Goal: Task Accomplishment & Management: Complete application form

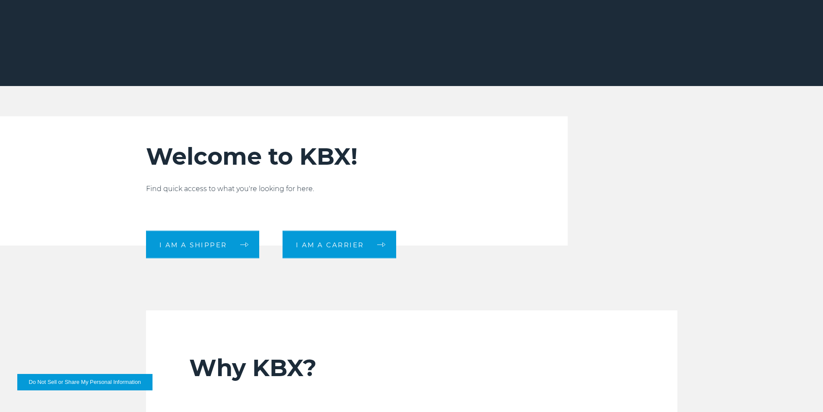
scroll to position [216, 0]
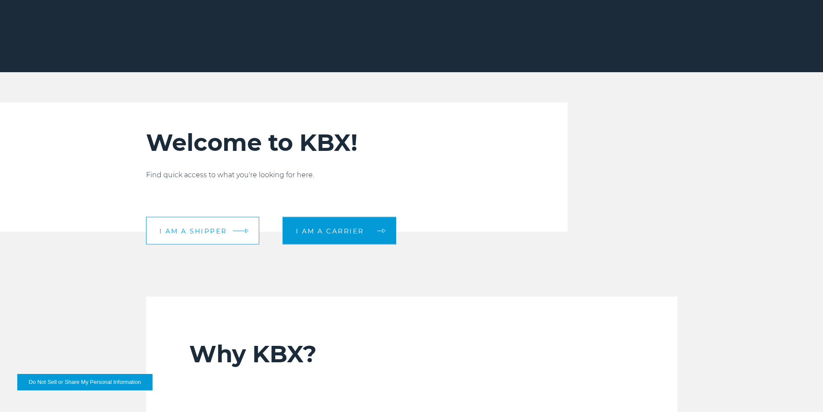
click at [221, 236] on link "I am a shipper" at bounding box center [202, 231] width 113 height 28
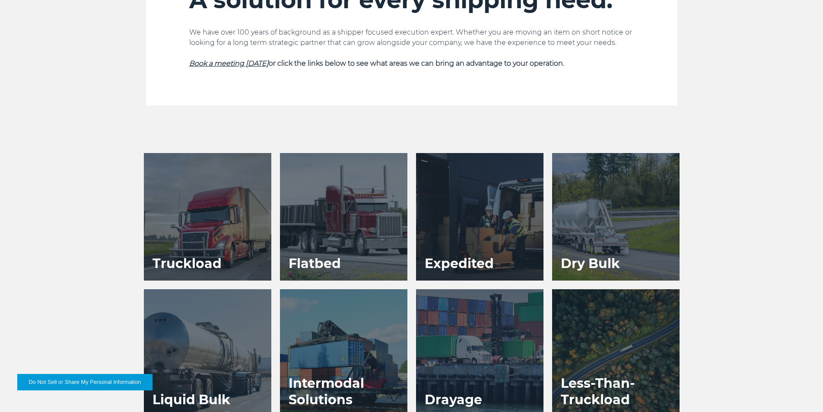
scroll to position [407, 0]
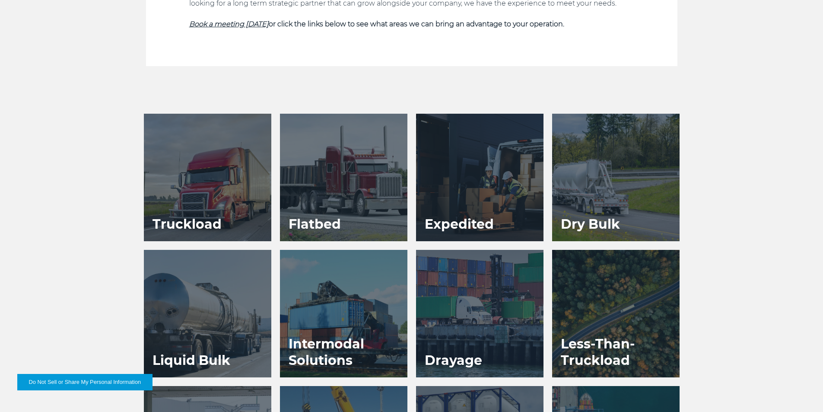
click at [622, 338] on h3 "Less-Than-Truckload" at bounding box center [616, 352] width 128 height 50
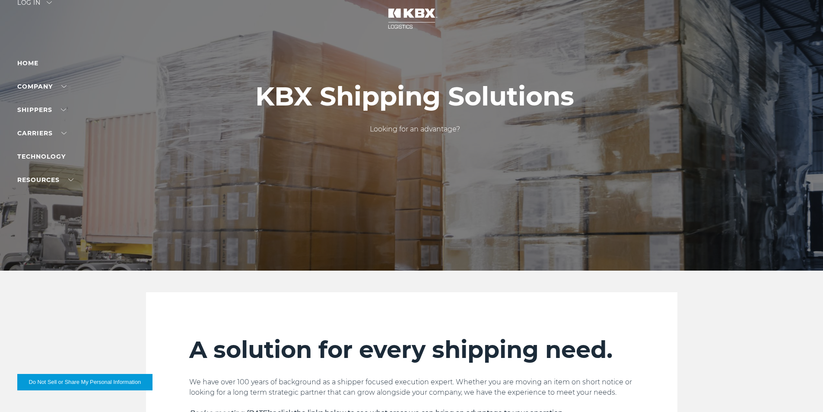
scroll to position [0, 0]
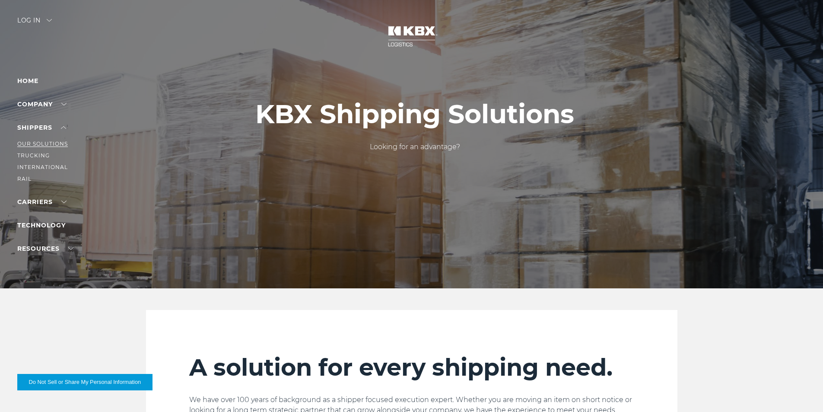
click at [46, 145] on link "Our Solutions" at bounding box center [42, 143] width 51 height 6
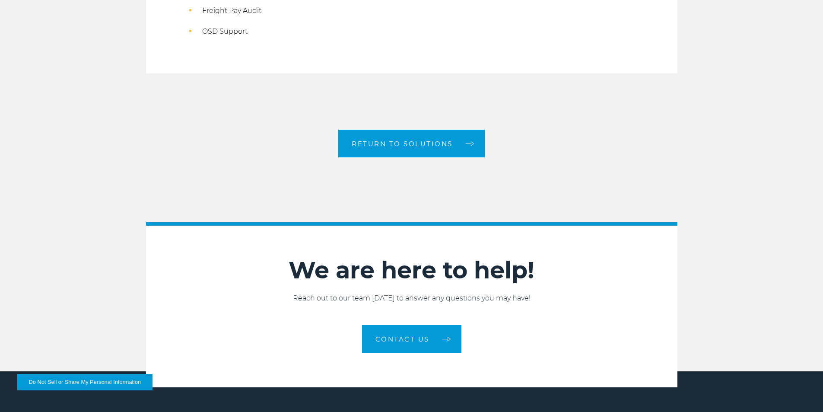
scroll to position [821, 0]
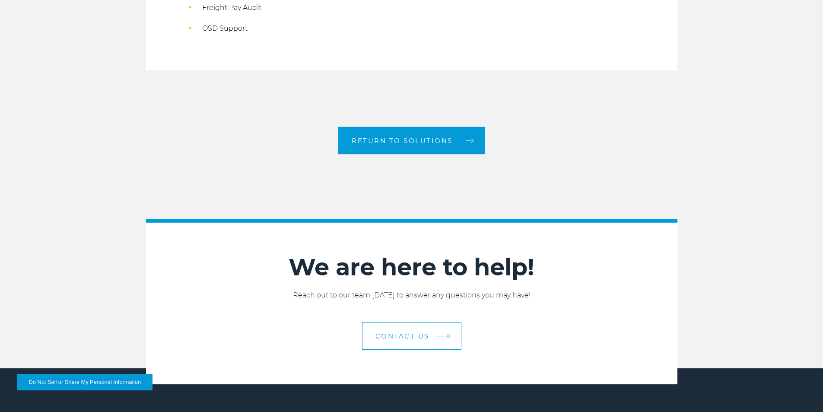
click at [403, 329] on link "Contact Us" at bounding box center [411, 336] width 99 height 28
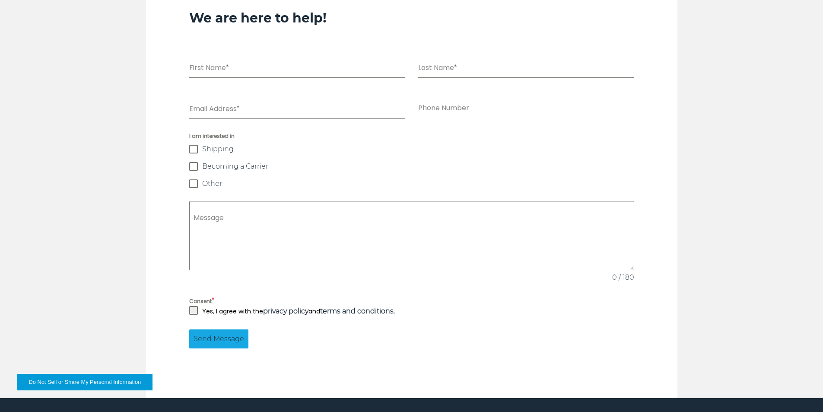
scroll to position [605, 0]
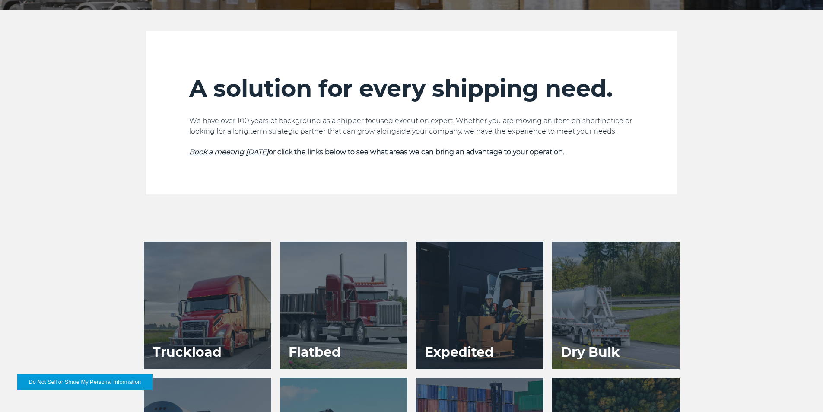
scroll to position [173, 0]
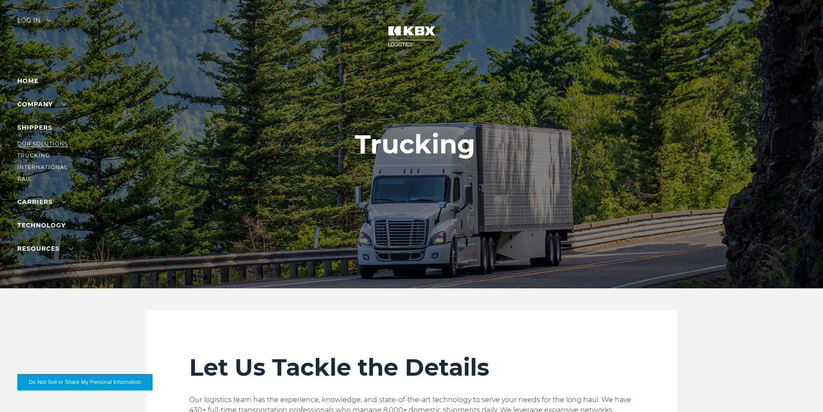
click at [42, 142] on link "Our Solutions" at bounding box center [42, 143] width 51 height 6
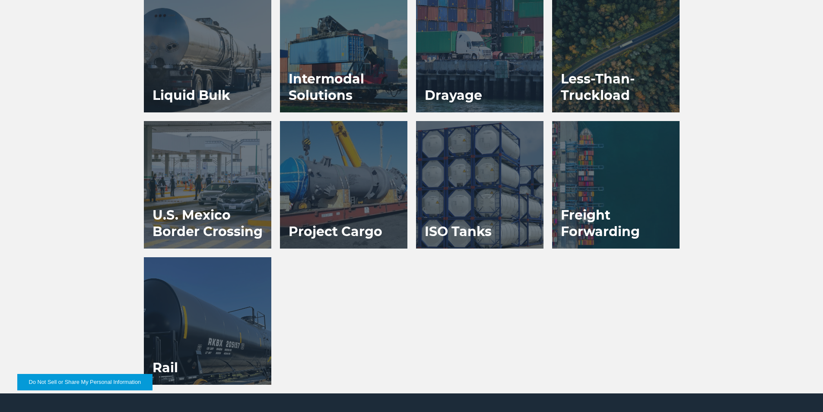
scroll to position [623, 0]
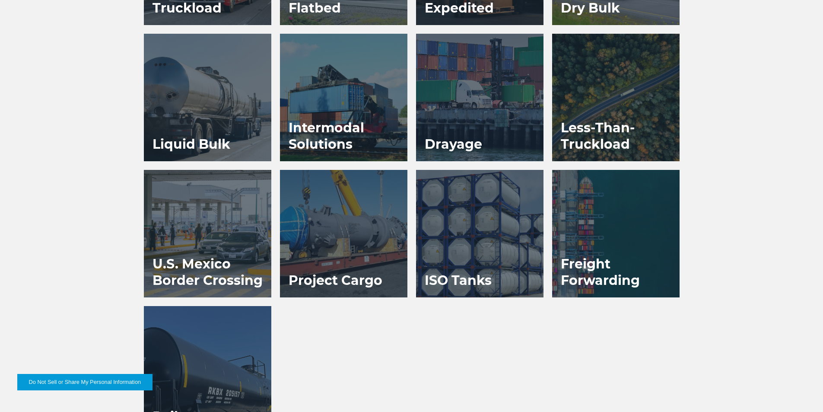
click at [614, 136] on h3 "Less-Than-Truckload" at bounding box center [616, 136] width 128 height 50
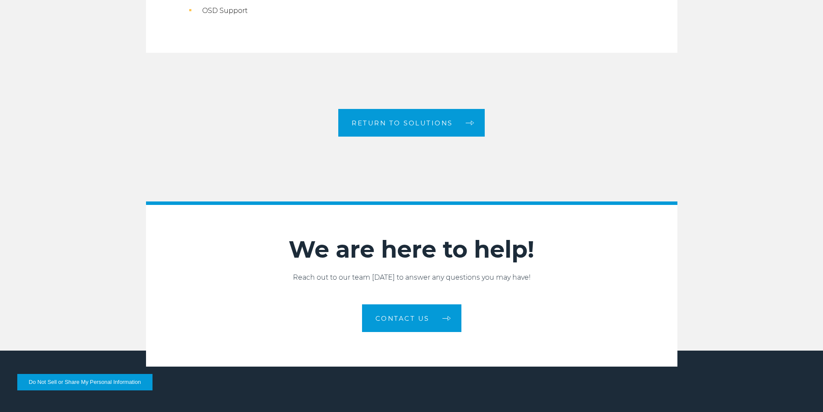
scroll to position [865, 0]
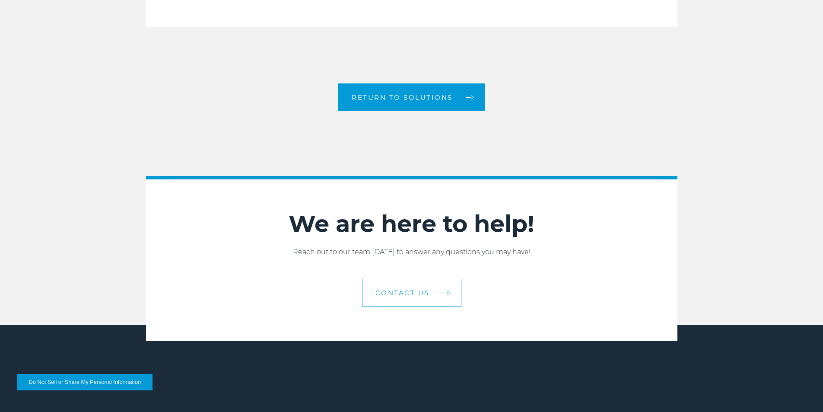
click at [425, 296] on span "Contact Us" at bounding box center [403, 293] width 54 height 6
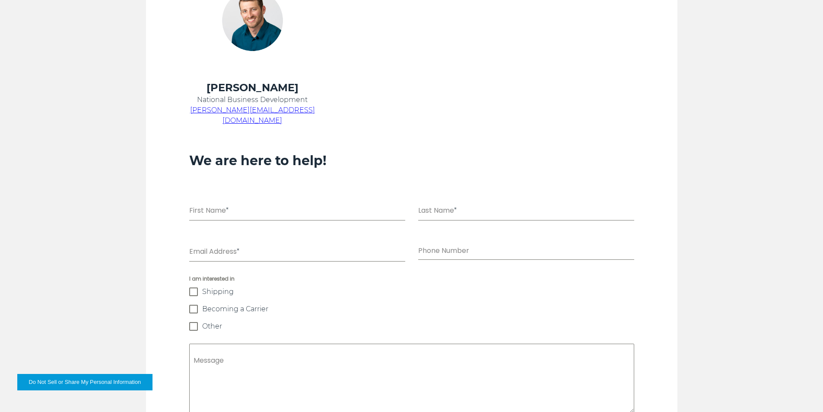
scroll to position [562, 0]
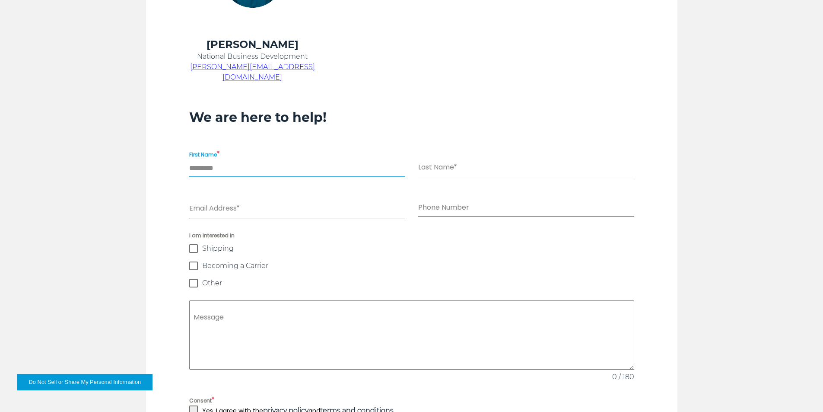
click at [243, 160] on input "First Name *" at bounding box center [297, 169] width 216 height 18
type input "******"
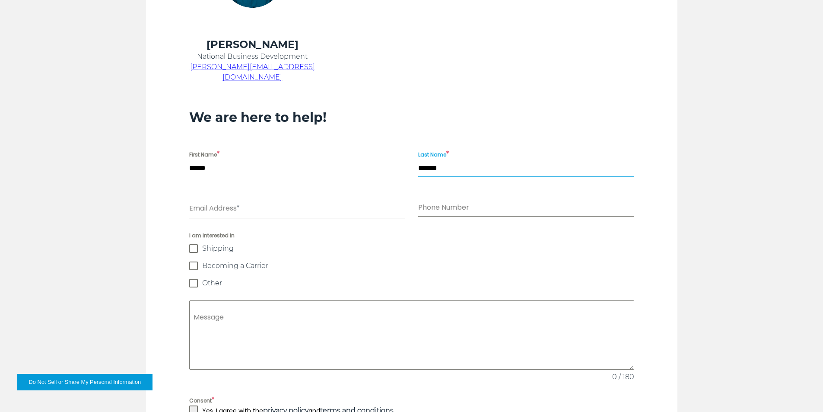
type input "*******"
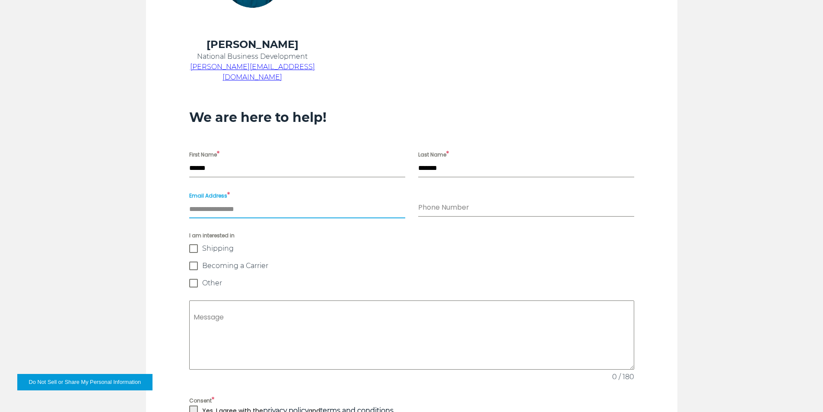
click at [226, 201] on input "Email Address *" at bounding box center [297, 210] width 216 height 18
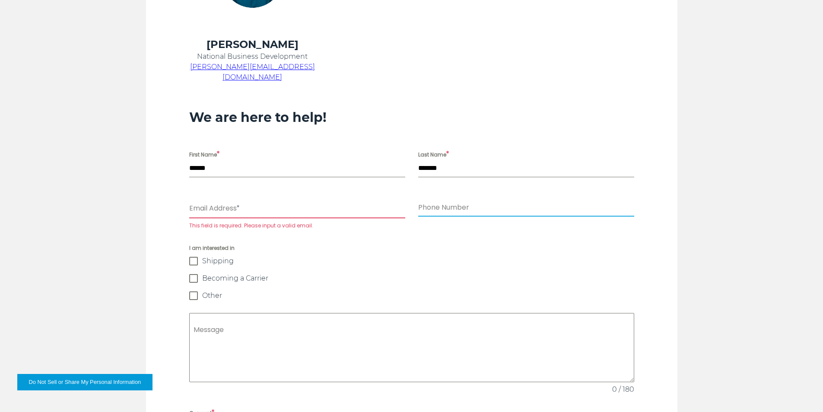
click at [462, 199] on input "Phone Number" at bounding box center [526, 208] width 216 height 18
type input "**********"
click at [243, 201] on input "Email Address *" at bounding box center [297, 210] width 216 height 18
click at [228, 201] on input "Email Address *" at bounding box center [297, 210] width 216 height 18
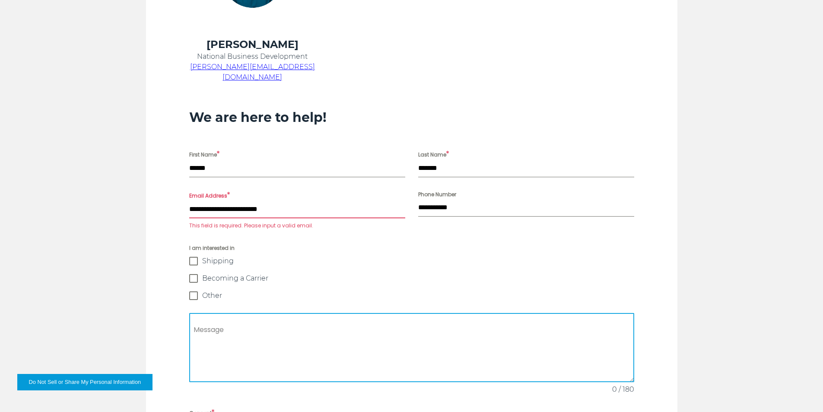
type input "**********"
click at [217, 316] on textarea "Message" at bounding box center [411, 347] width 445 height 69
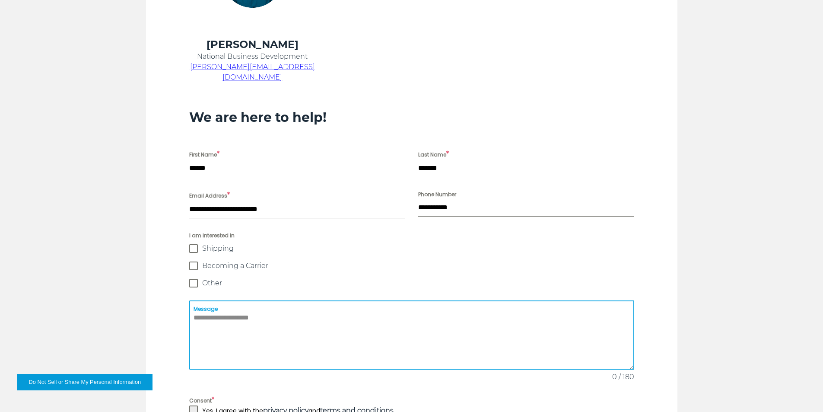
drag, startPoint x: 195, startPoint y: 237, endPoint x: 190, endPoint y: 245, distance: 8.8
click at [195, 244] on span at bounding box center [193, 248] width 9 height 9
click at [227, 304] on textarea "Message" at bounding box center [411, 334] width 445 height 69
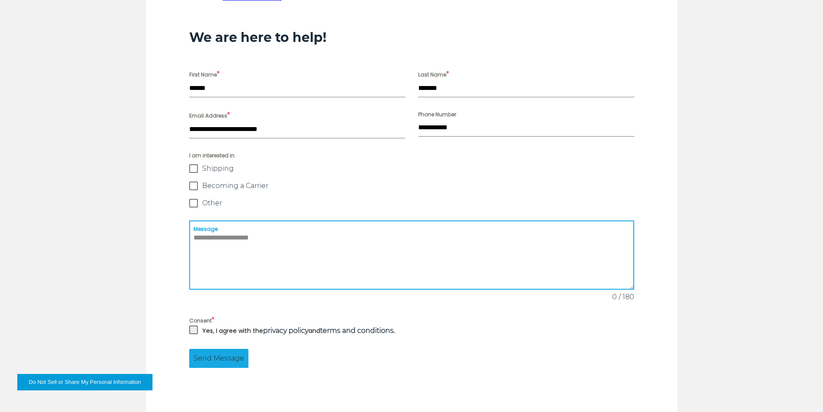
scroll to position [648, 0]
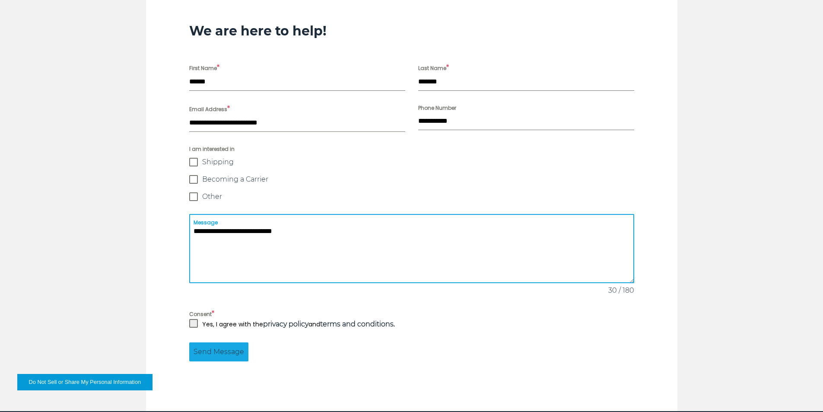
click at [266, 220] on textarea "**********" at bounding box center [411, 248] width 445 height 69
click at [334, 224] on textarea "**********" at bounding box center [411, 248] width 445 height 69
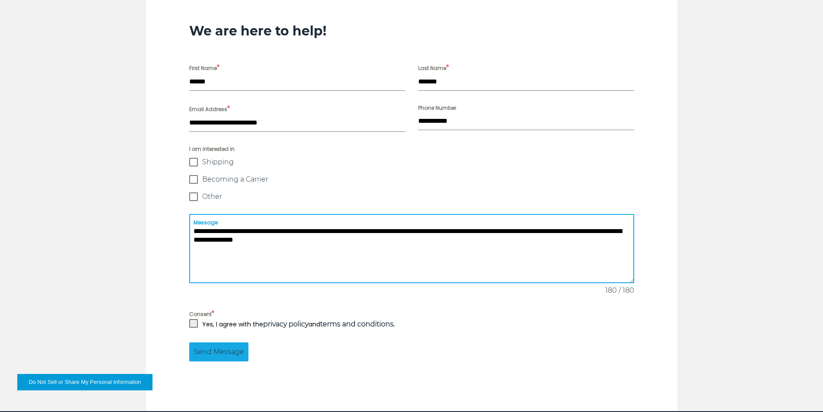
type textarea "**********"
click at [193, 319] on span at bounding box center [193, 323] width 9 height 9
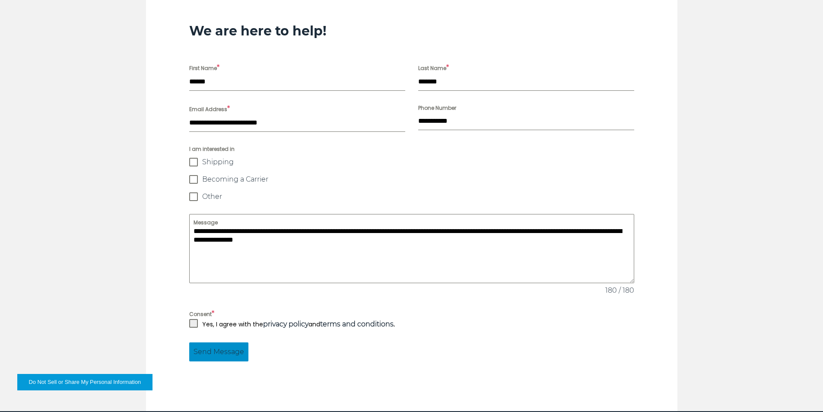
click at [220, 347] on span "Send Message" at bounding box center [219, 352] width 51 height 10
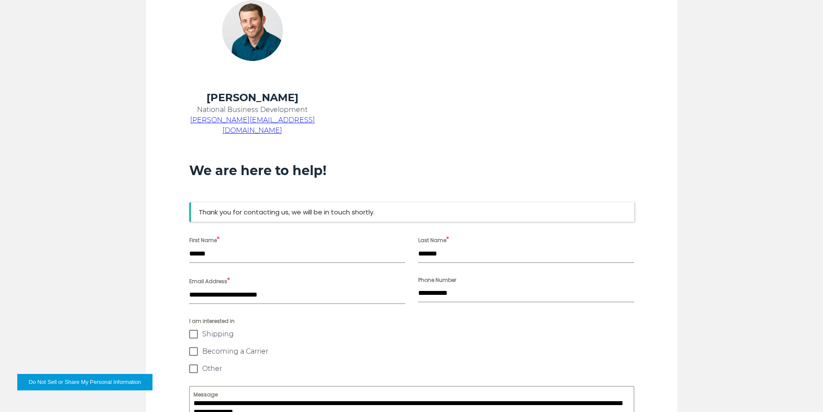
scroll to position [508, 0]
